Goal: Task Accomplishment & Management: Manage account settings

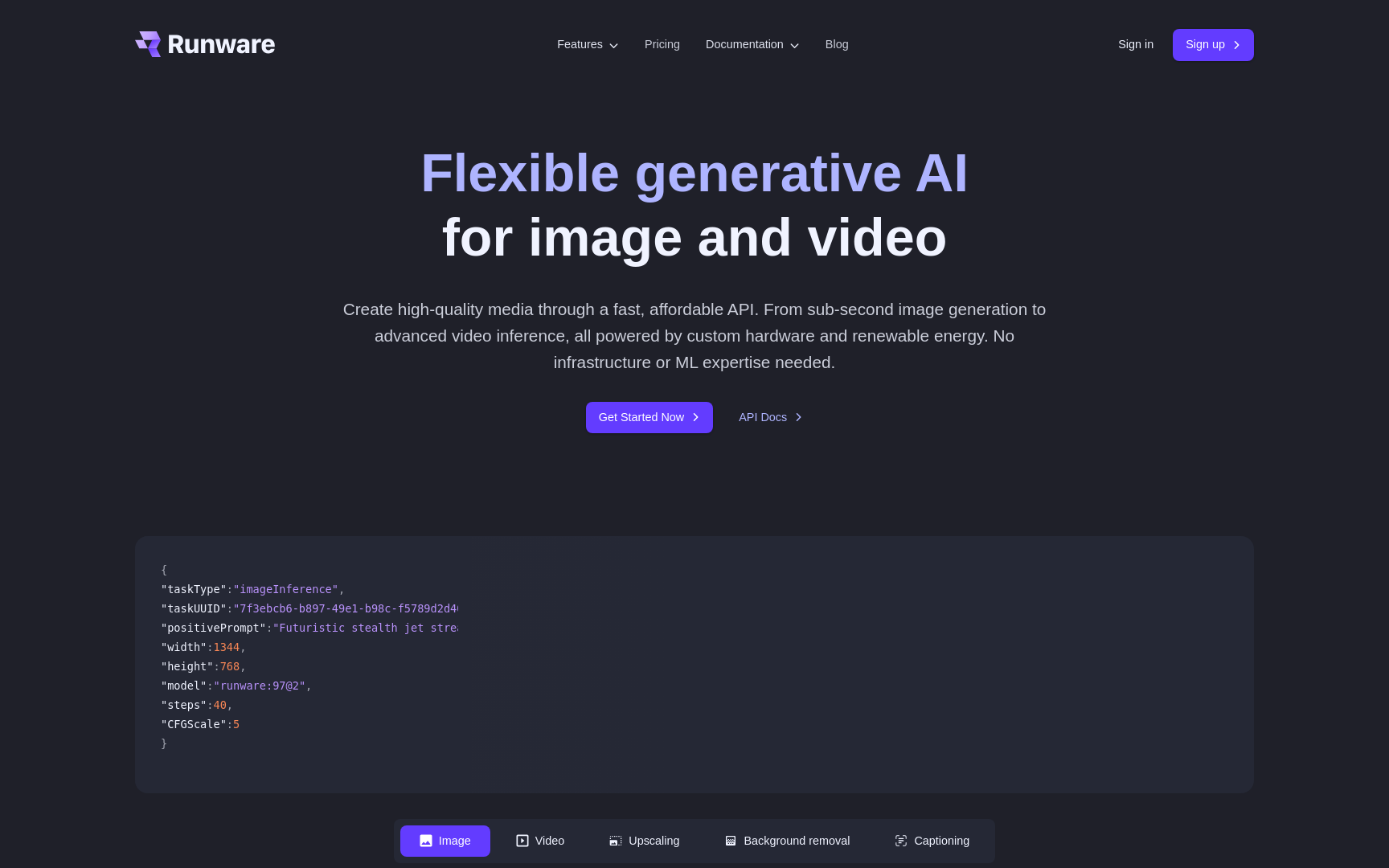
click at [1118, 54] on header "Features Tasks Image generation Video generation Sonic Inference Engine™ Models…" at bounding box center [695, 44] width 1158 height 90
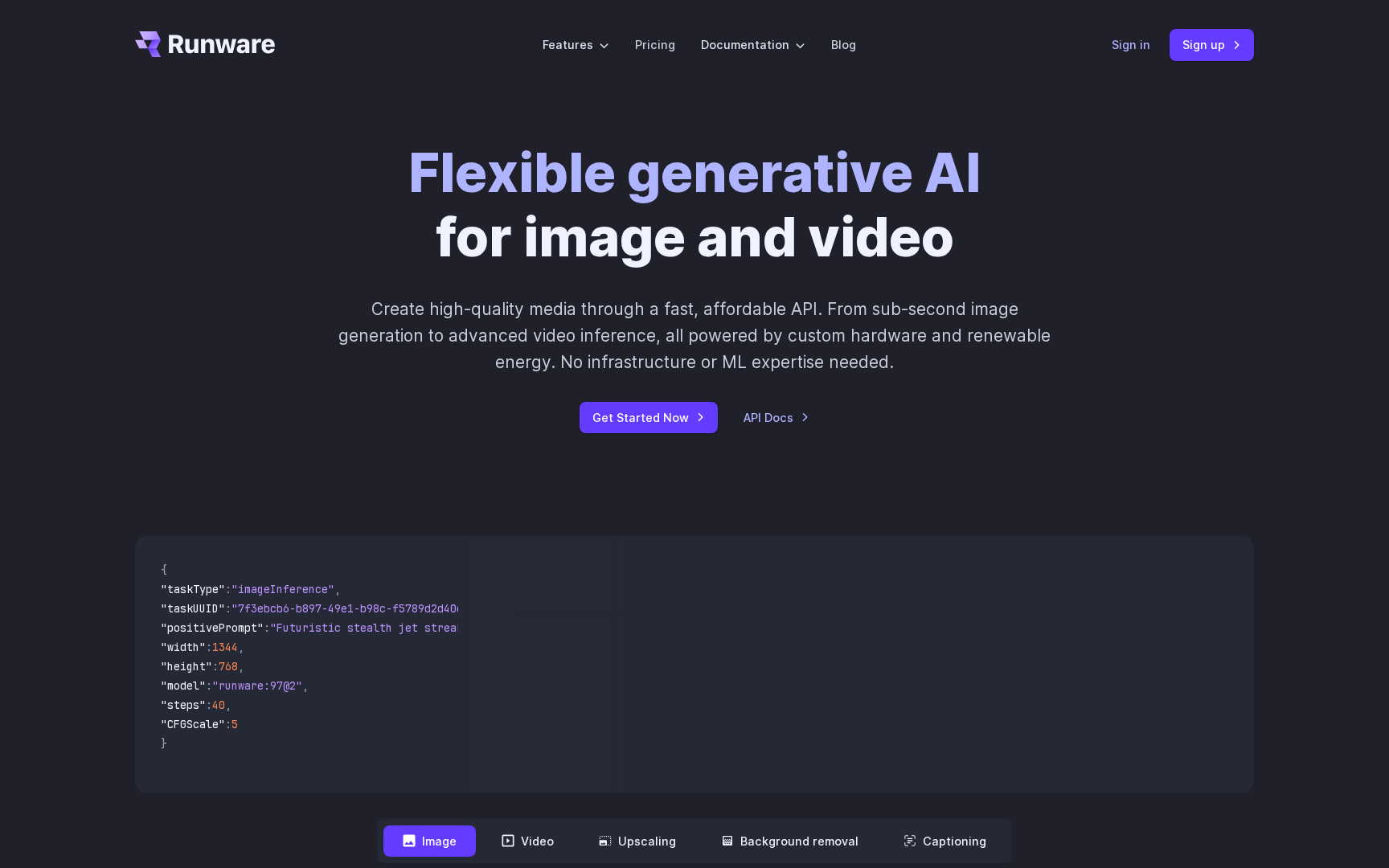
click at [1127, 48] on link "Sign in" at bounding box center [1131, 44] width 39 height 18
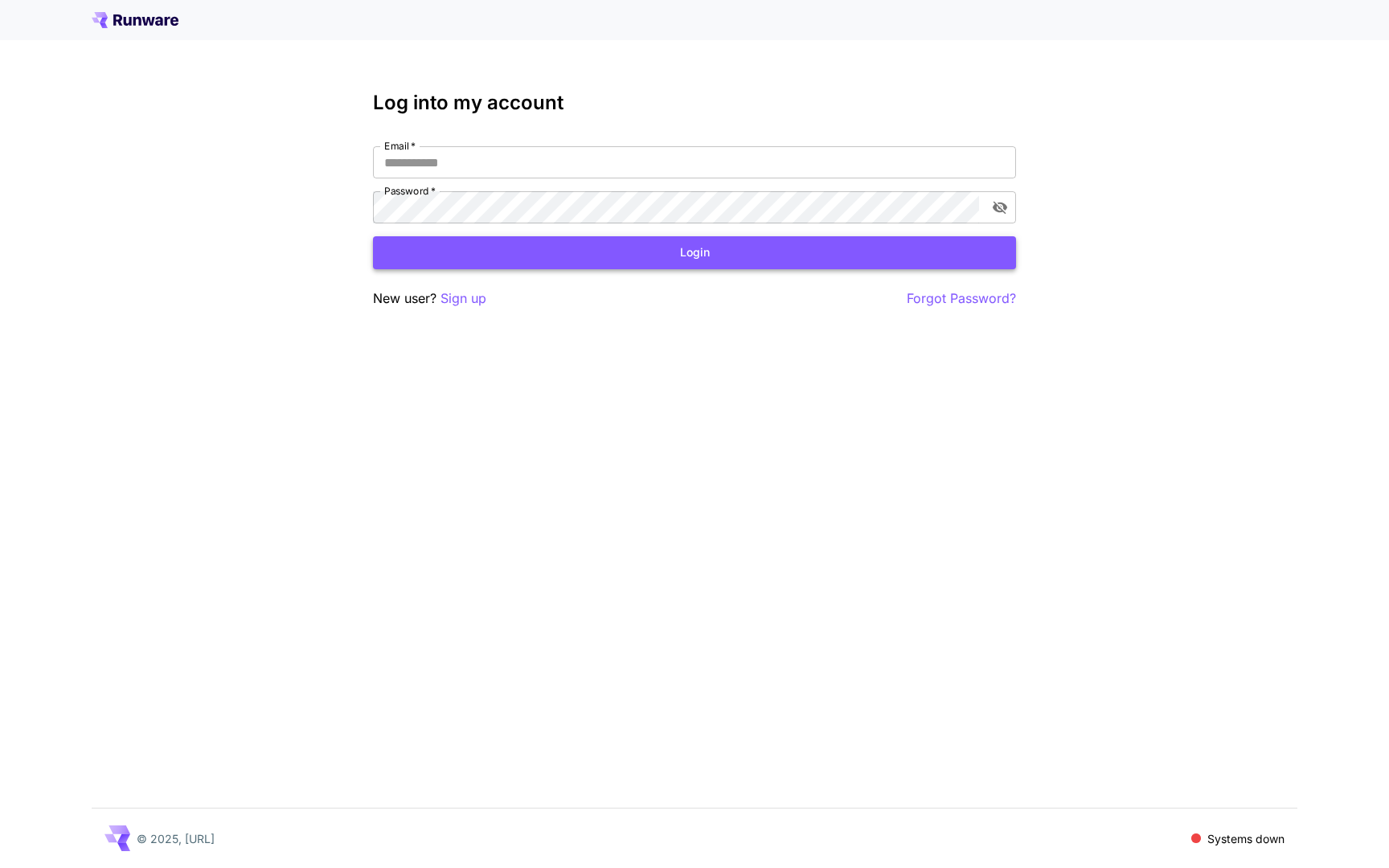
type input "**********"
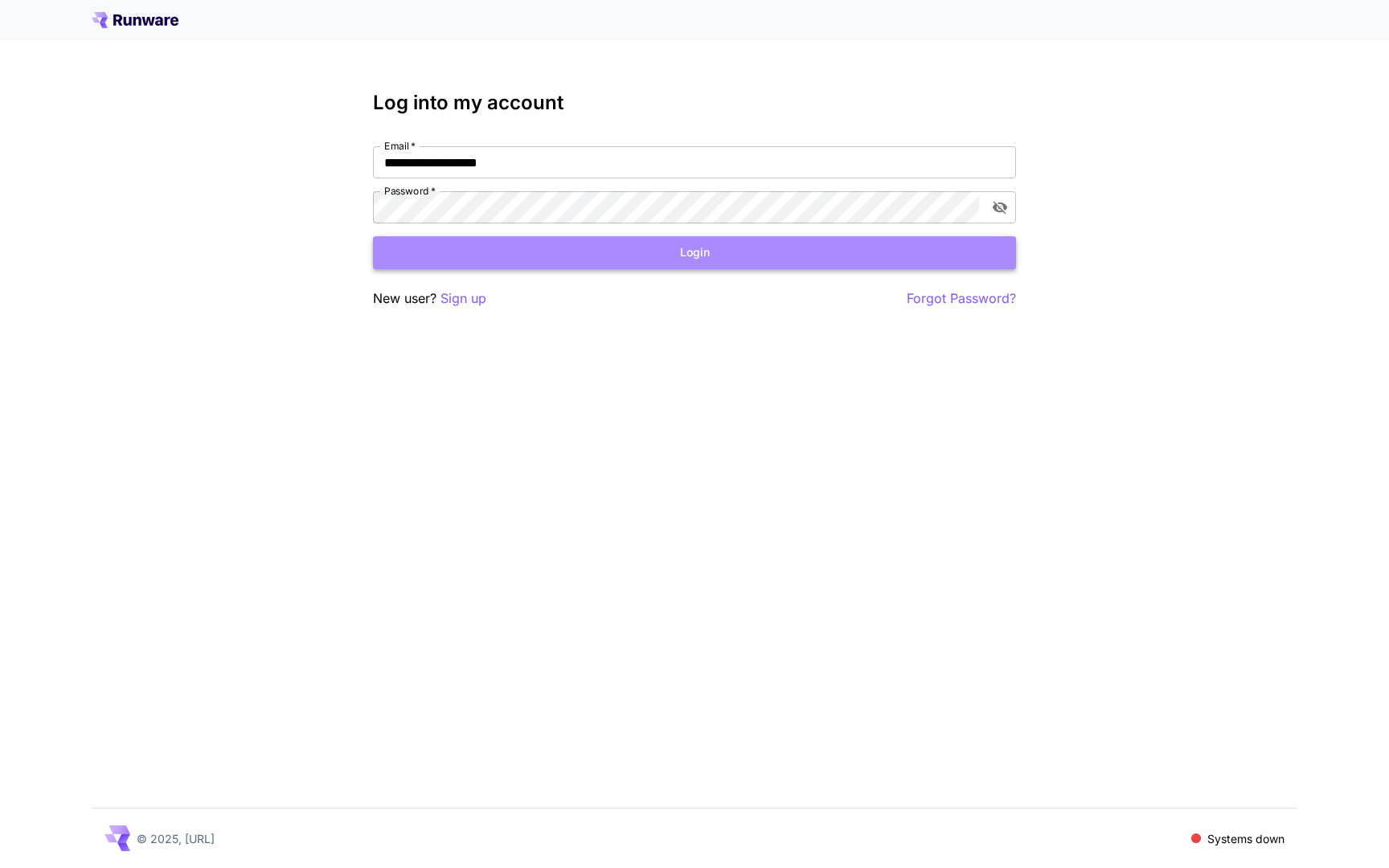
click at [596, 242] on button "Login" at bounding box center [695, 252] width 643 height 33
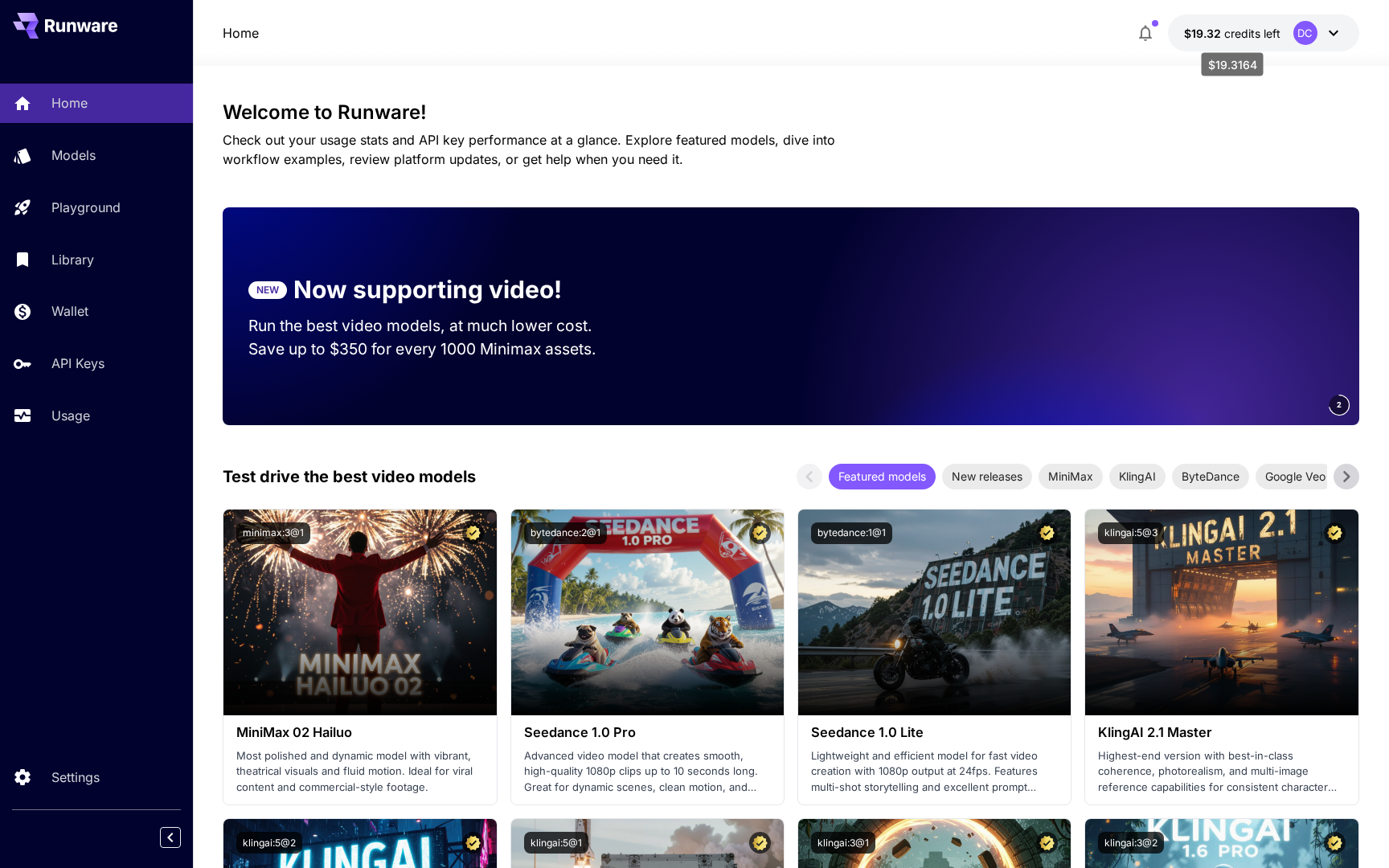
click at [1241, 28] on span "credits left" at bounding box center [1252, 33] width 56 height 14
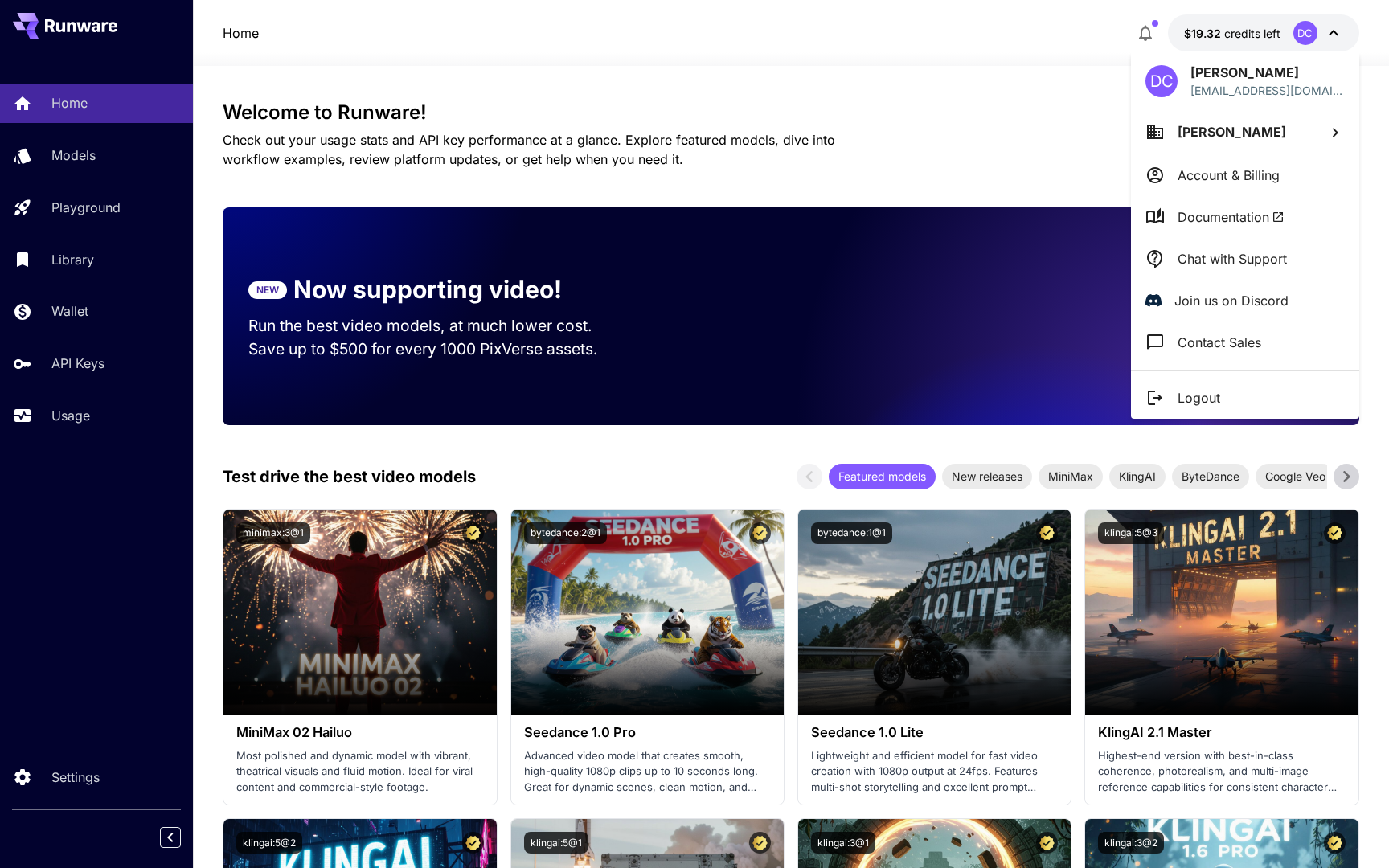
click at [106, 360] on div at bounding box center [694, 434] width 1389 height 868
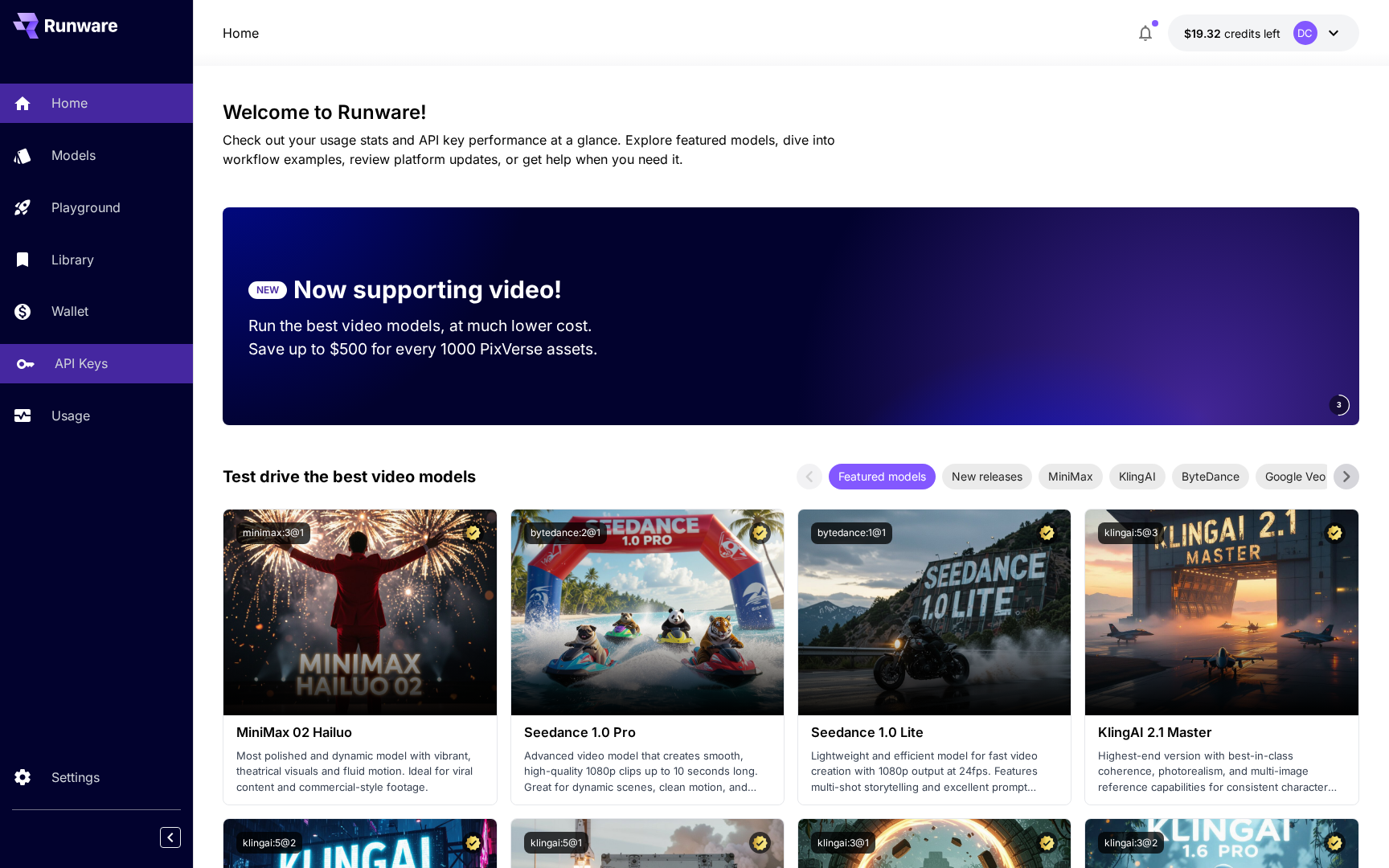
click at [89, 373] on p "API Keys" at bounding box center [81, 362] width 53 height 19
